Goal: Task Accomplishment & Management: Use online tool/utility

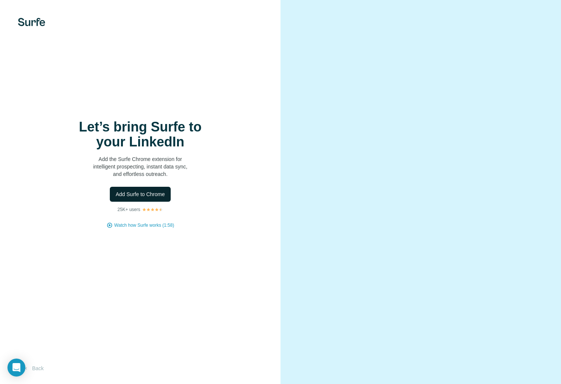
click at [149, 193] on span "Add Surfe to Chrome" at bounding box center [140, 194] width 49 height 7
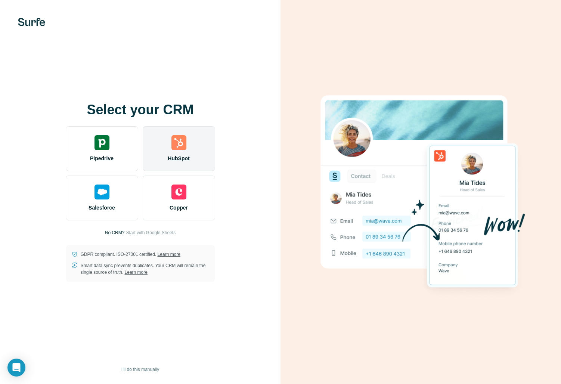
click at [185, 148] on img at bounding box center [179, 142] width 15 height 15
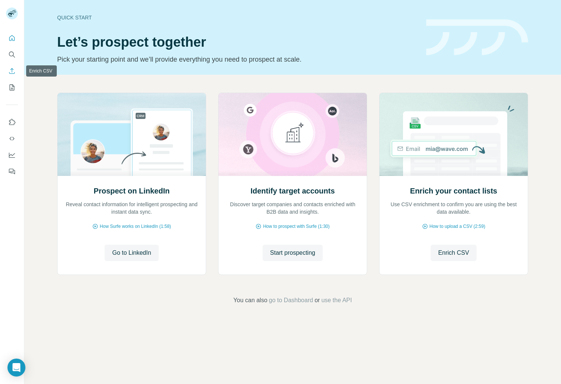
click at [15, 72] on icon "Enrich CSV" at bounding box center [11, 70] width 7 height 7
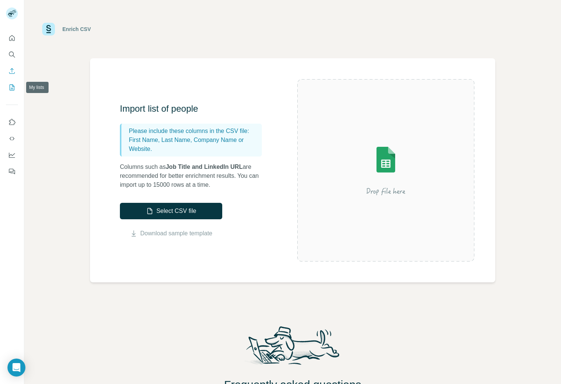
click at [12, 87] on icon "My lists" at bounding box center [11, 87] width 7 height 7
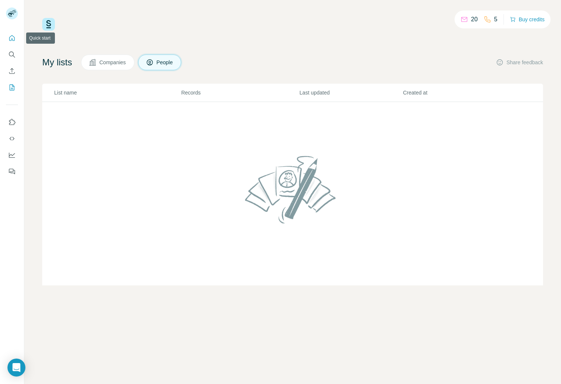
click at [13, 38] on icon "Quick start" at bounding box center [11, 37] width 7 height 7
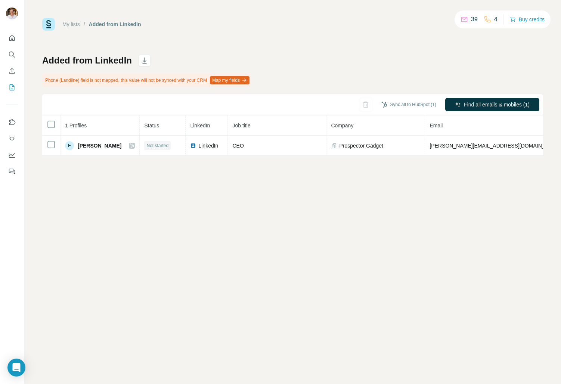
click at [288, 249] on div "My lists / Added from LinkedIn 39 4 Buy credits Added from LinkedIn Phone (Land…" at bounding box center [292, 192] width 537 height 384
click at [238, 78] on button "Map my fields" at bounding box center [230, 80] width 40 height 8
